Goal: Transaction & Acquisition: Book appointment/travel/reservation

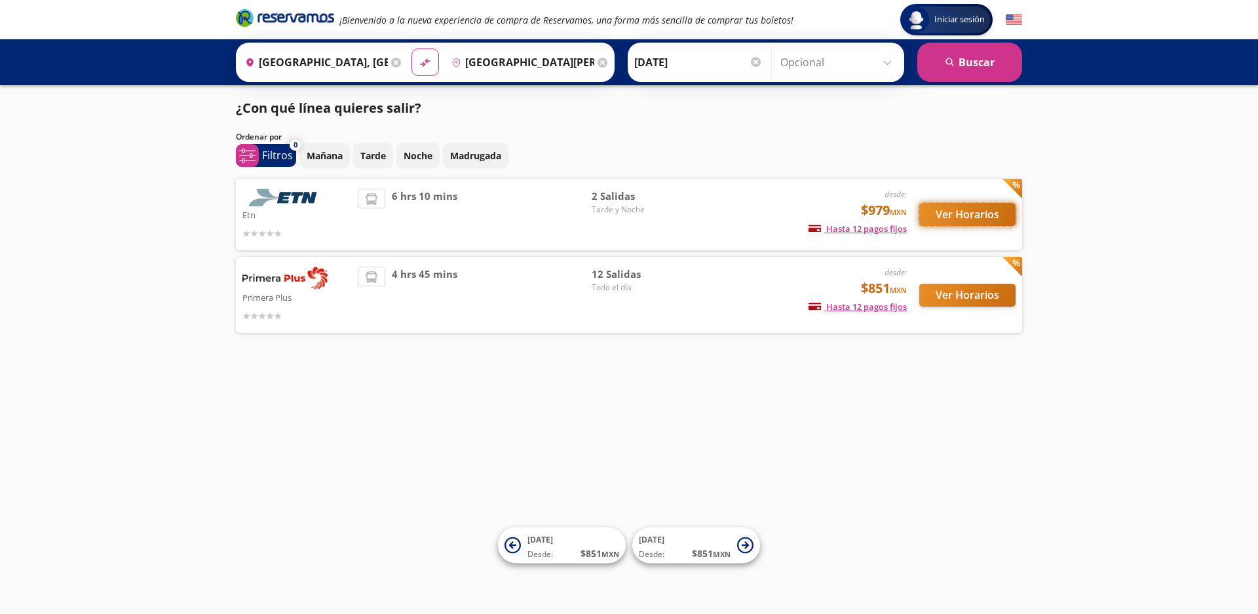
click at [960, 216] on button "Ver Horarios" at bounding box center [967, 214] width 96 height 23
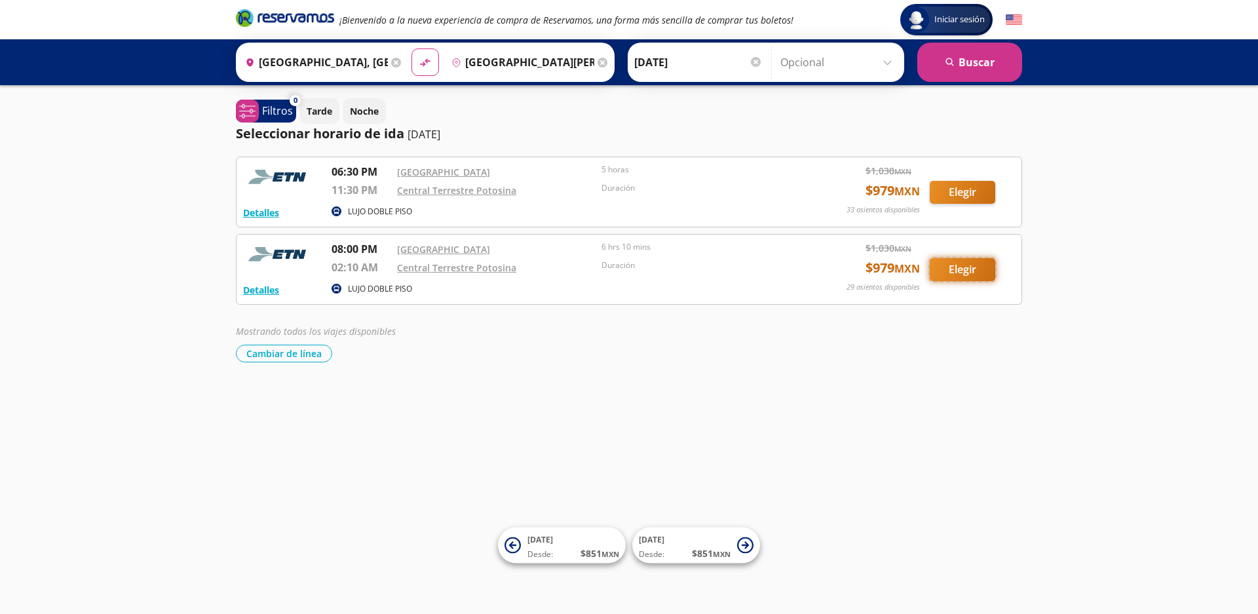
click at [961, 271] on button "Elegir" at bounding box center [963, 269] width 66 height 23
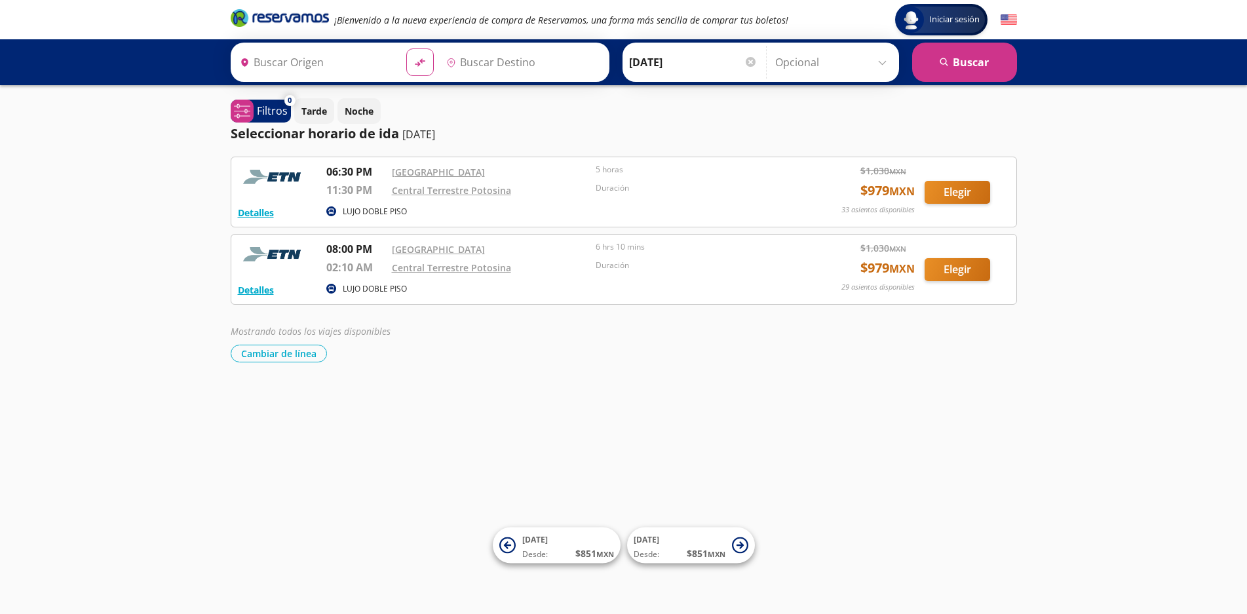
type input "[GEOGRAPHIC_DATA], [GEOGRAPHIC_DATA]"
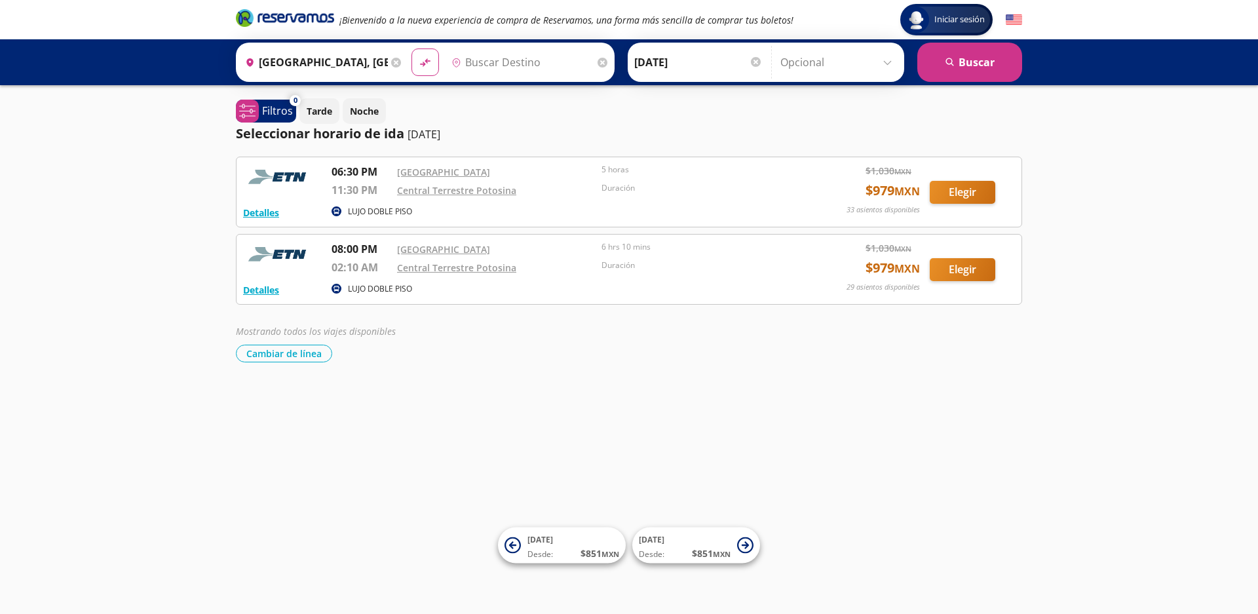
type input "[GEOGRAPHIC_DATA][PERSON_NAME], [GEOGRAPHIC_DATA][PERSON_NAME]"
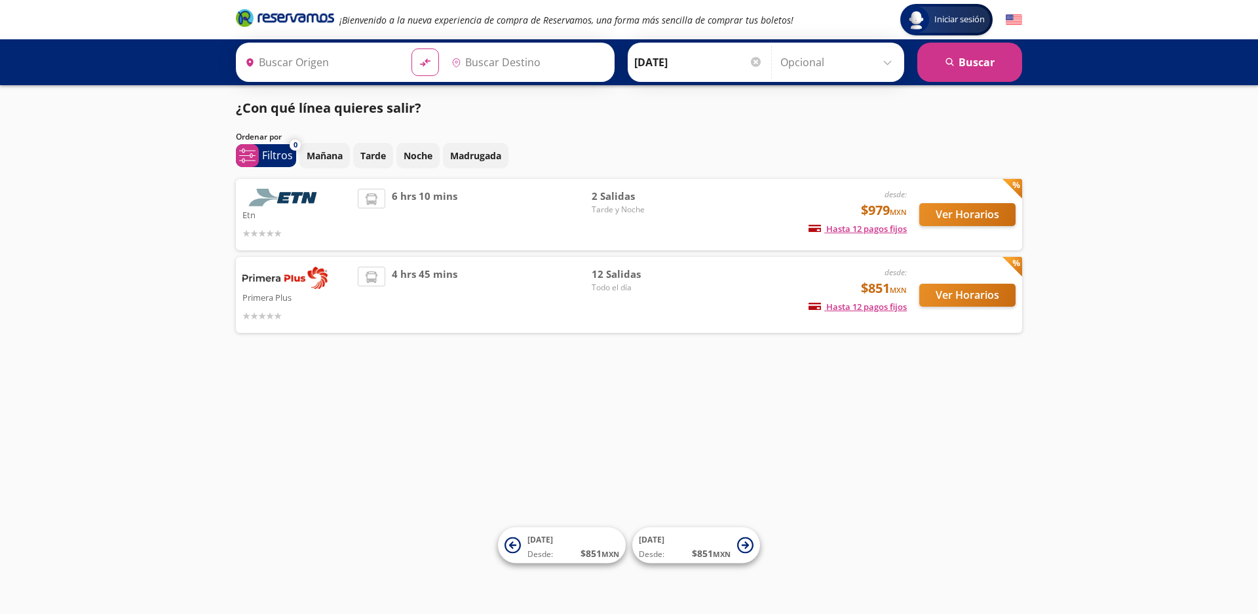
type input "[GEOGRAPHIC_DATA], [GEOGRAPHIC_DATA]"
type input "[GEOGRAPHIC_DATA][PERSON_NAME], [GEOGRAPHIC_DATA][PERSON_NAME]"
click at [950, 293] on button "Ver Horarios" at bounding box center [967, 295] width 96 height 23
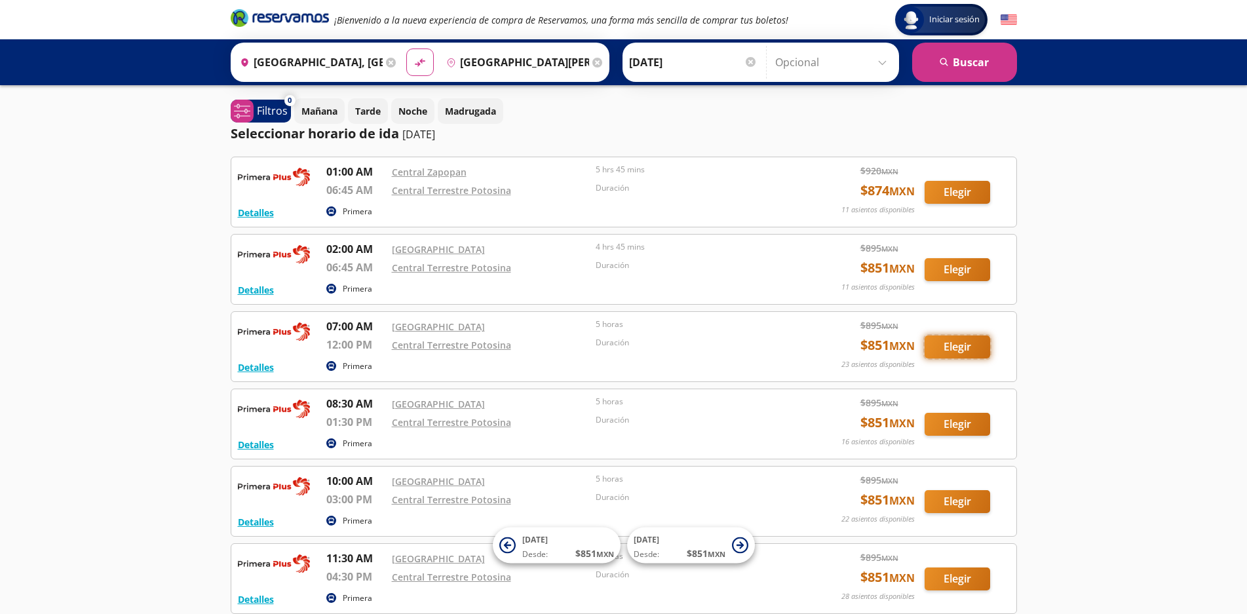
click at [968, 349] on button "Elegir" at bounding box center [957, 346] width 66 height 23
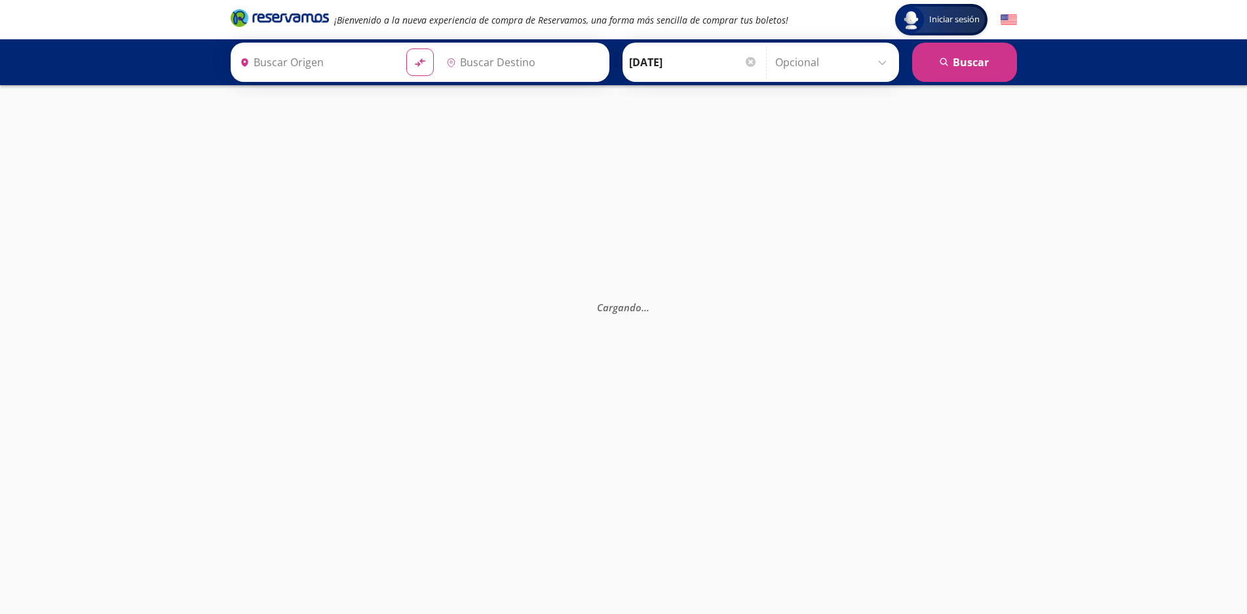
type input "[GEOGRAPHIC_DATA], [GEOGRAPHIC_DATA]"
type input "[GEOGRAPHIC_DATA][PERSON_NAME], [GEOGRAPHIC_DATA][PERSON_NAME]"
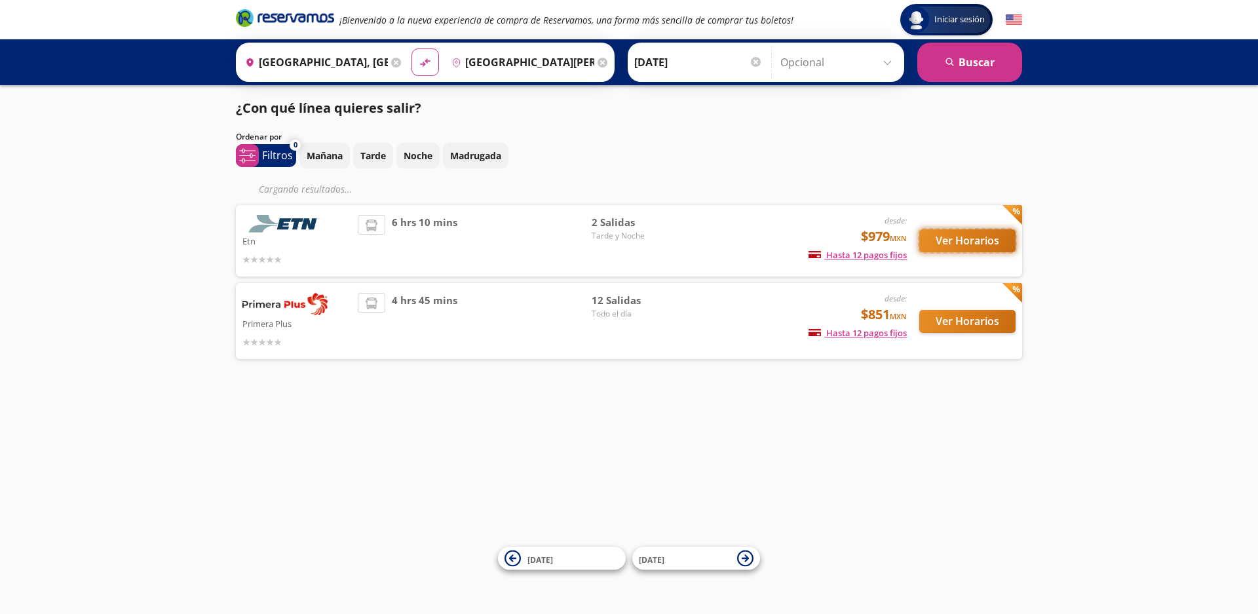
click at [946, 236] on button "Ver Horarios" at bounding box center [967, 240] width 96 height 23
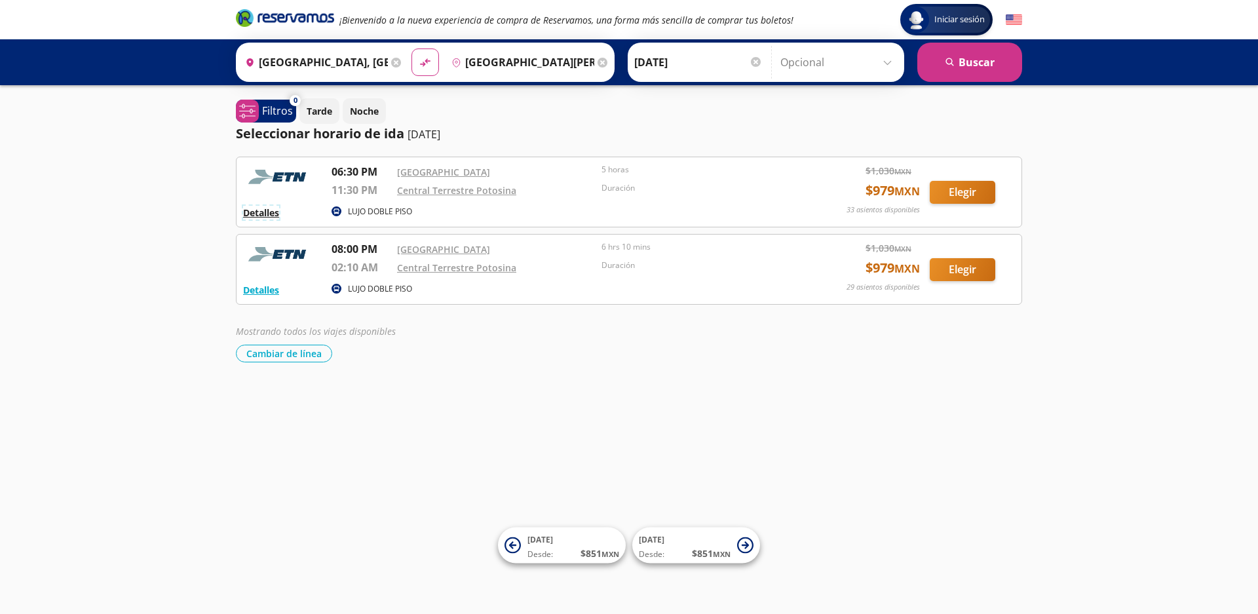
click at [276, 211] on button "Detalles" at bounding box center [261, 213] width 36 height 14
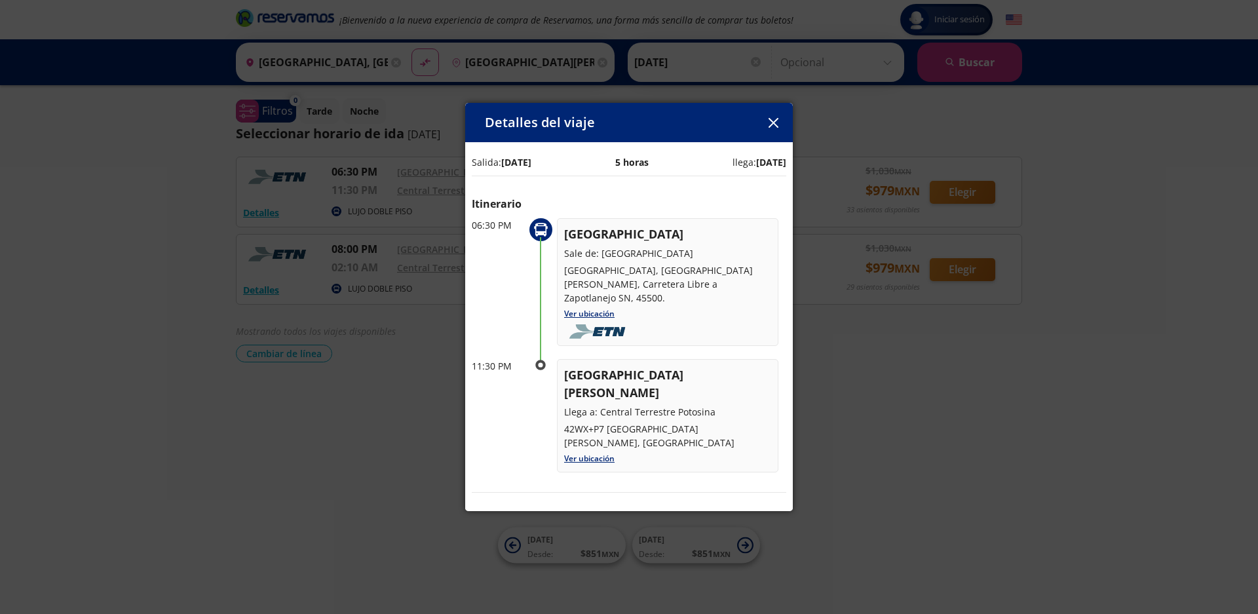
click at [774, 127] on icon "button" at bounding box center [773, 123] width 10 height 10
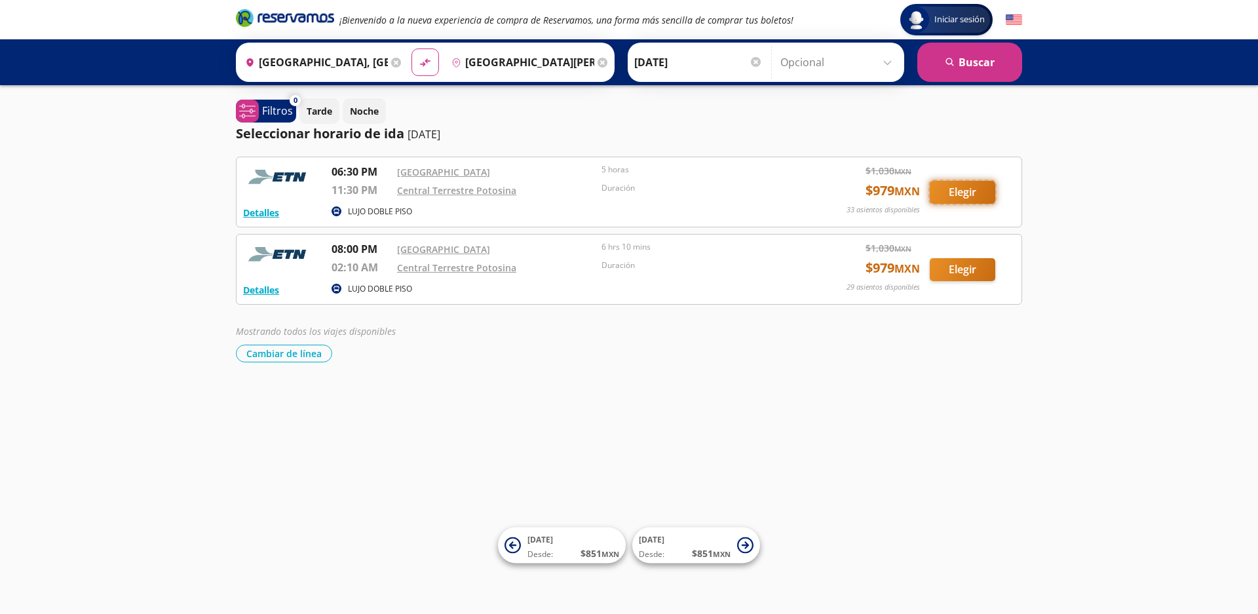
click at [969, 200] on button "Elegir" at bounding box center [963, 192] width 66 height 23
